Goal: Task Accomplishment & Management: Manage account settings

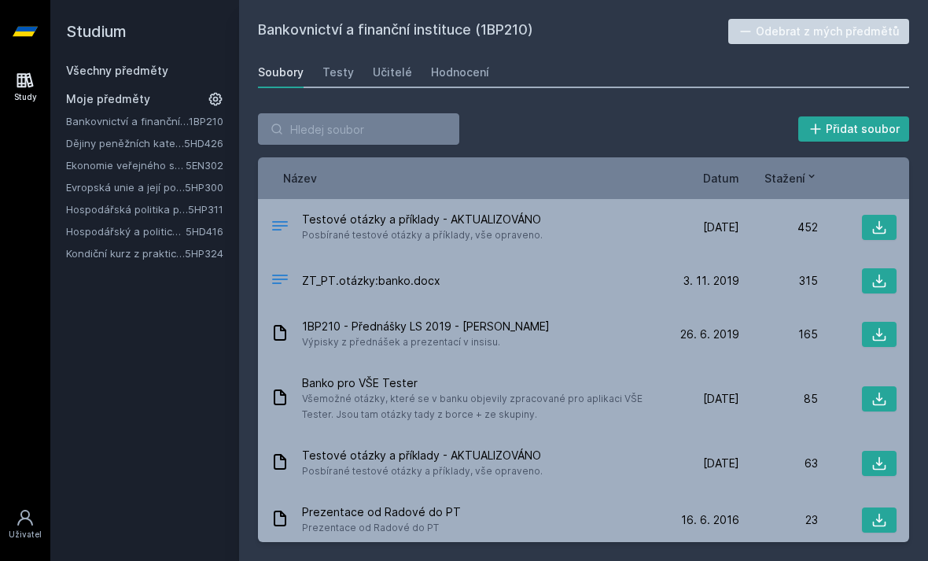
click at [119, 57] on h2 "Studium" at bounding box center [144, 31] width 157 height 63
click at [109, 67] on link "Všechny předměty" at bounding box center [117, 70] width 102 height 13
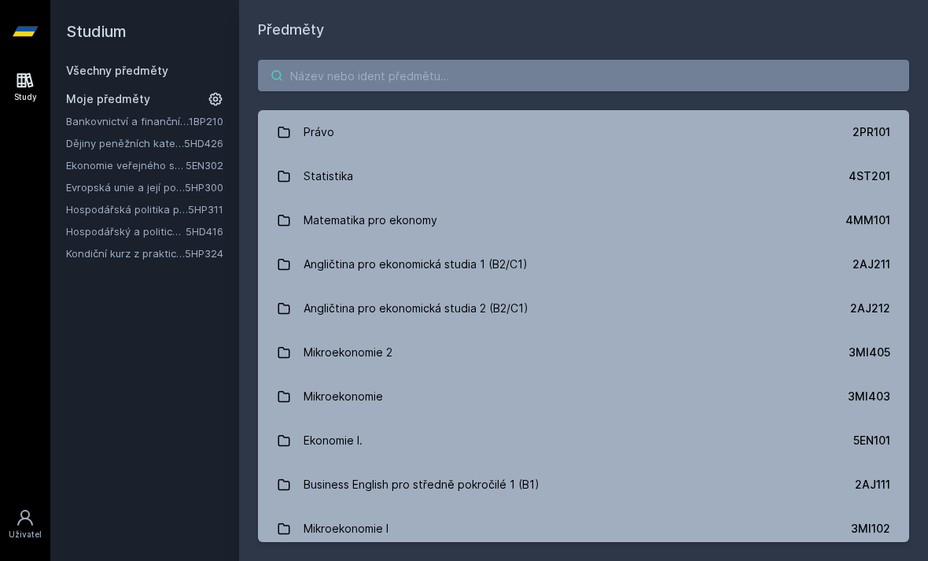
click at [315, 84] on input "search" at bounding box center [583, 75] width 651 height 31
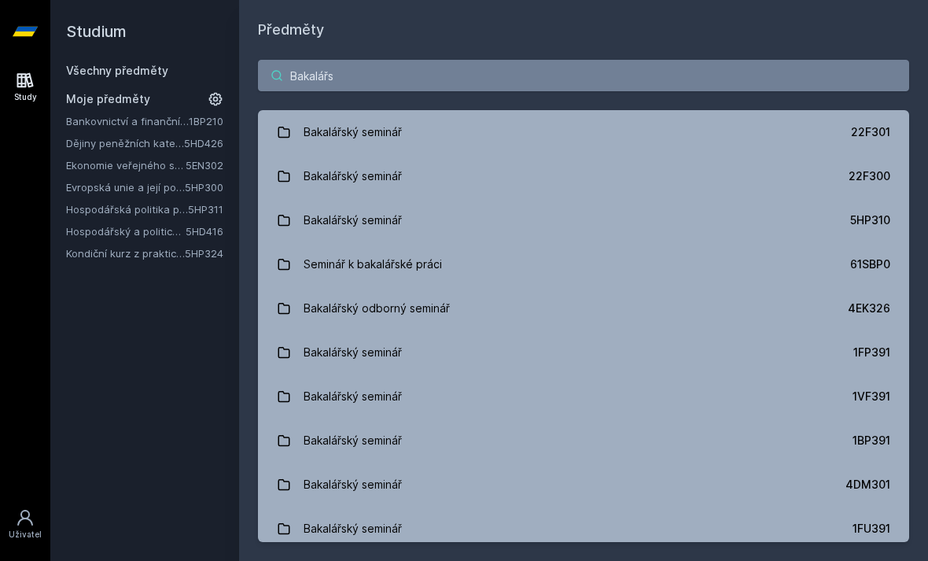
type input "Bakalářsk"
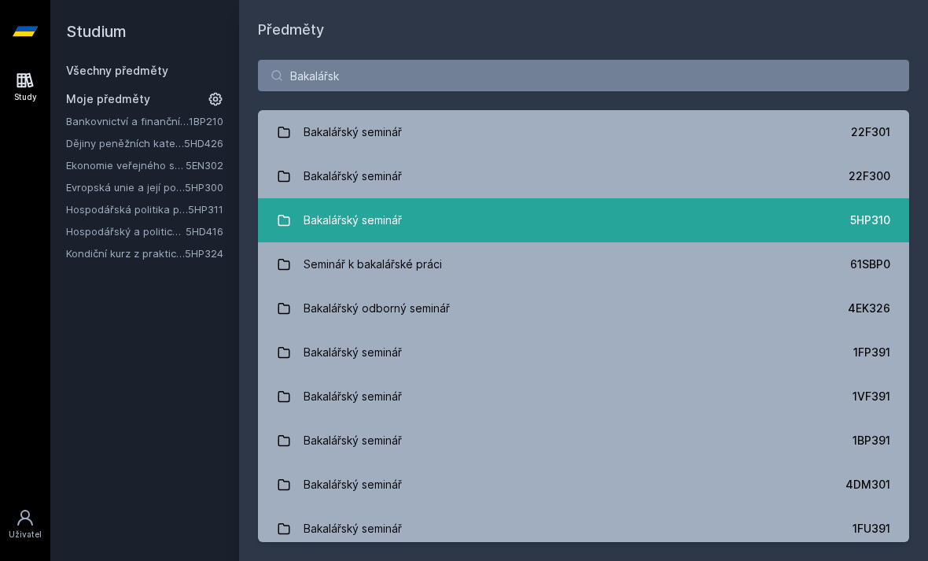
click at [768, 216] on link "Bakalářský seminář 5HP310" at bounding box center [583, 220] width 651 height 44
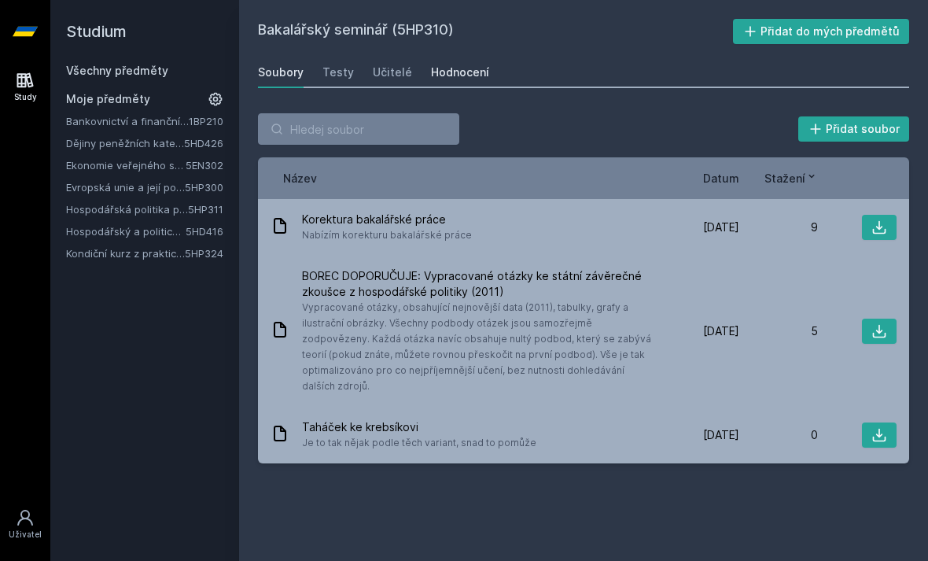
click at [464, 75] on div "Hodnocení" at bounding box center [460, 73] width 58 height 16
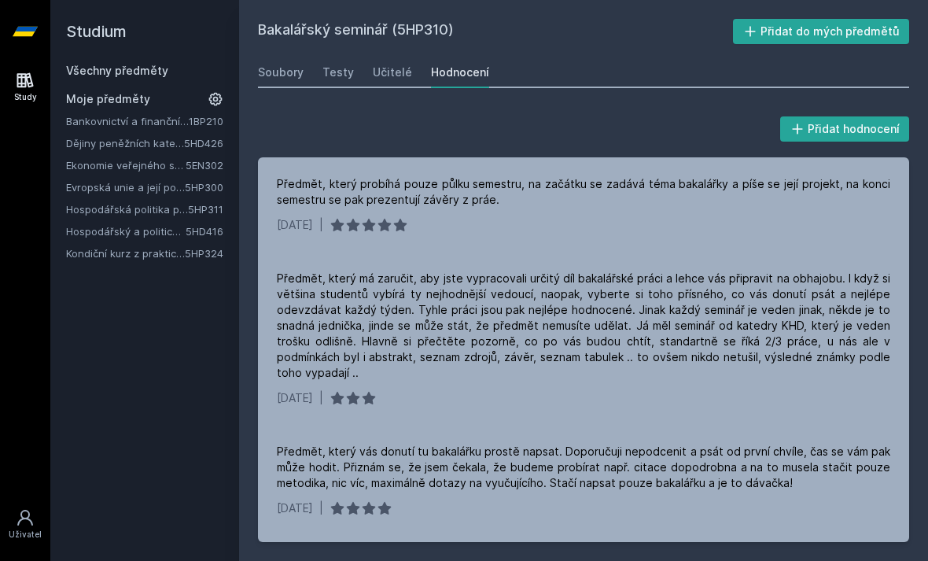
click at [785, 20] on button "Přidat do mých předmětů" at bounding box center [821, 31] width 177 height 25
